Goal: Book appointment/travel/reservation

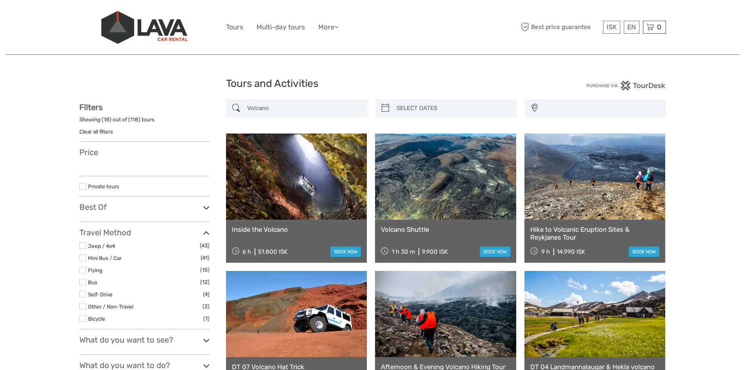
select select
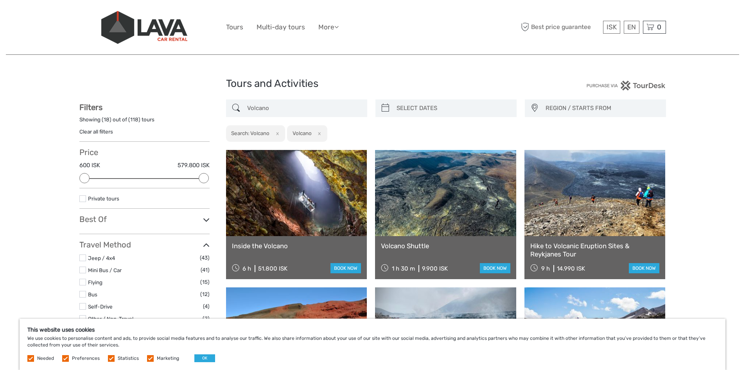
click at [283, 185] on link at bounding box center [296, 193] width 141 height 86
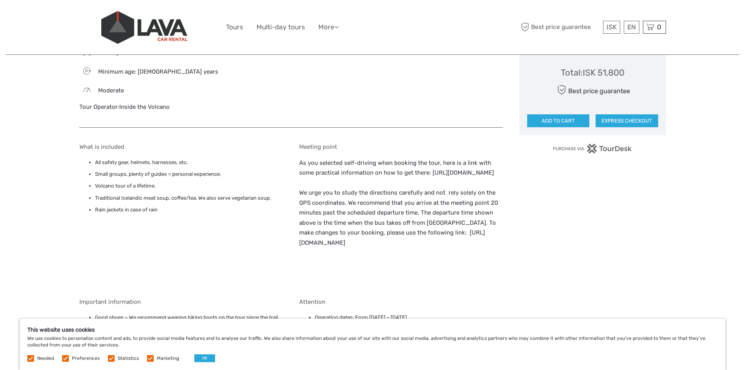
scroll to position [508, 0]
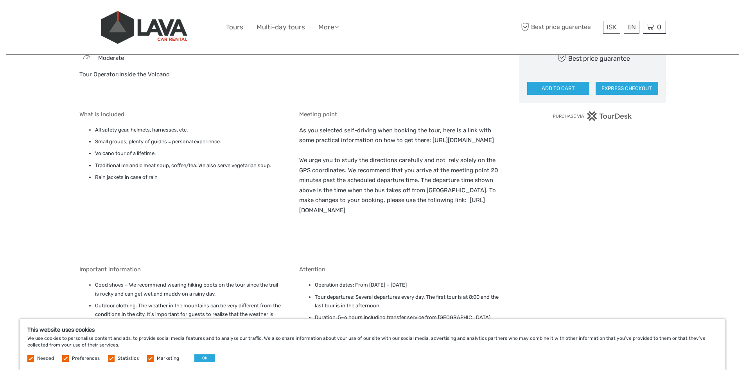
drag, startPoint x: 298, startPoint y: 150, endPoint x: 460, endPoint y: 149, distance: 162.7
click at [460, 149] on div "What is included All safety gear, helmets, harnesses, etc. Small groups, plenty…" at bounding box center [291, 288] width 424 height 370
copy p "[URL][DOMAIN_NAME]"
